Goal: Manage account settings

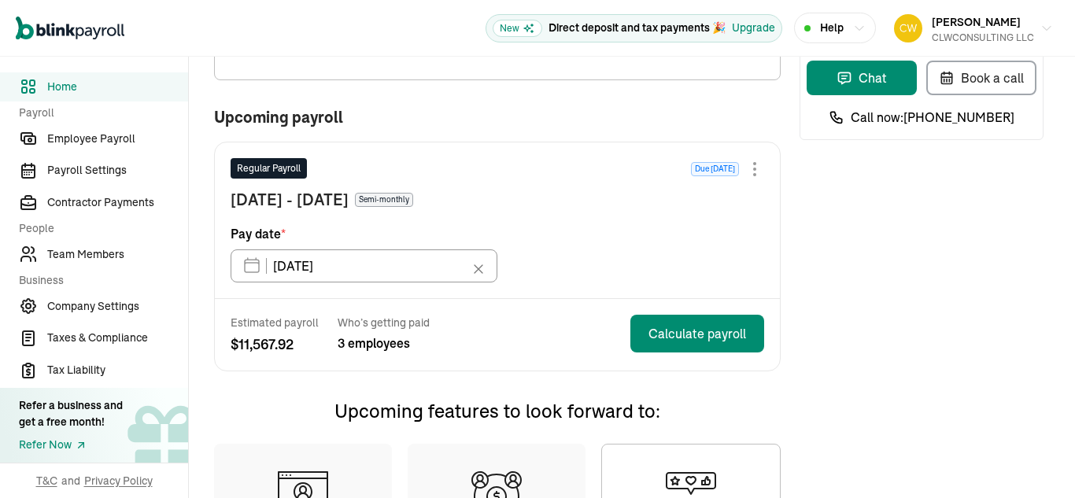
scroll to position [79, 0]
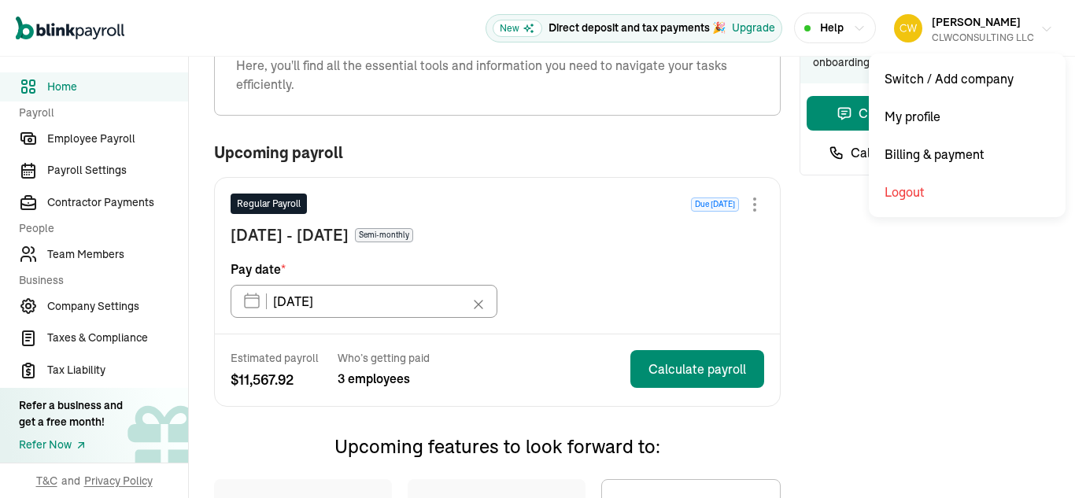
click at [969, 30] on div "Carl Williams CLWCONSULTING LLC" at bounding box center [983, 28] width 102 height 33
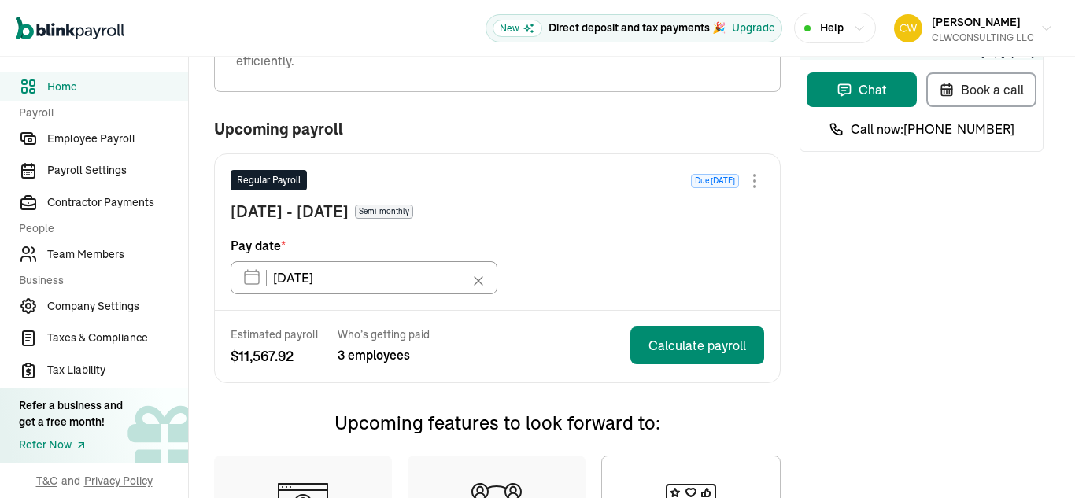
scroll to position [79, 0]
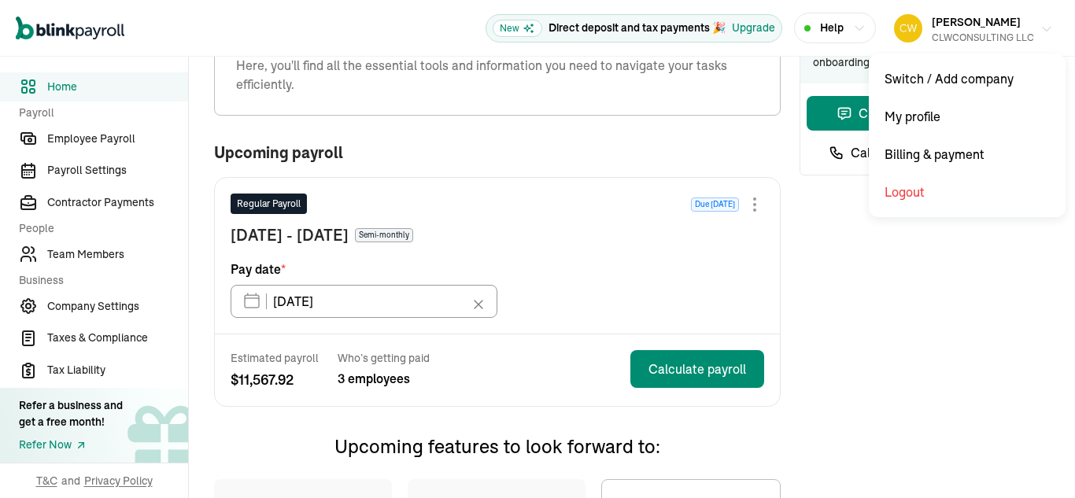
click at [969, 30] on div "[PERSON_NAME] CLWCONSULTING LLC" at bounding box center [983, 28] width 102 height 33
